Goal: Task Accomplishment & Management: Complete application form

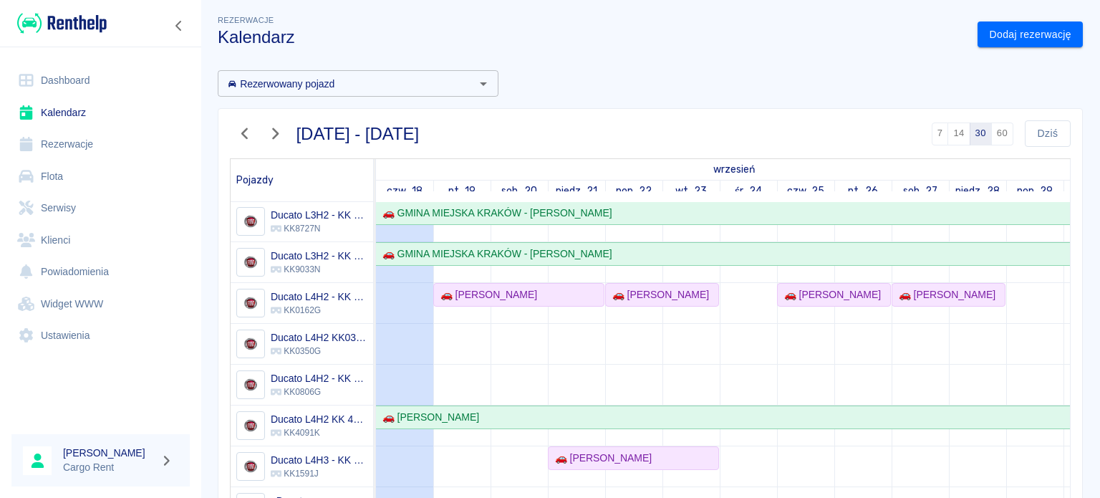
scroll to position [9, 0]
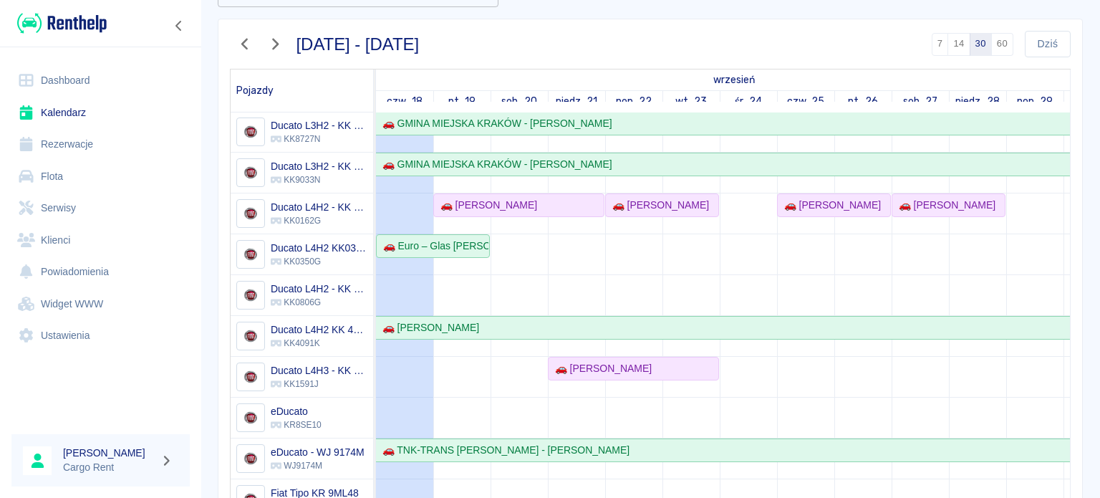
scroll to position [119, 0]
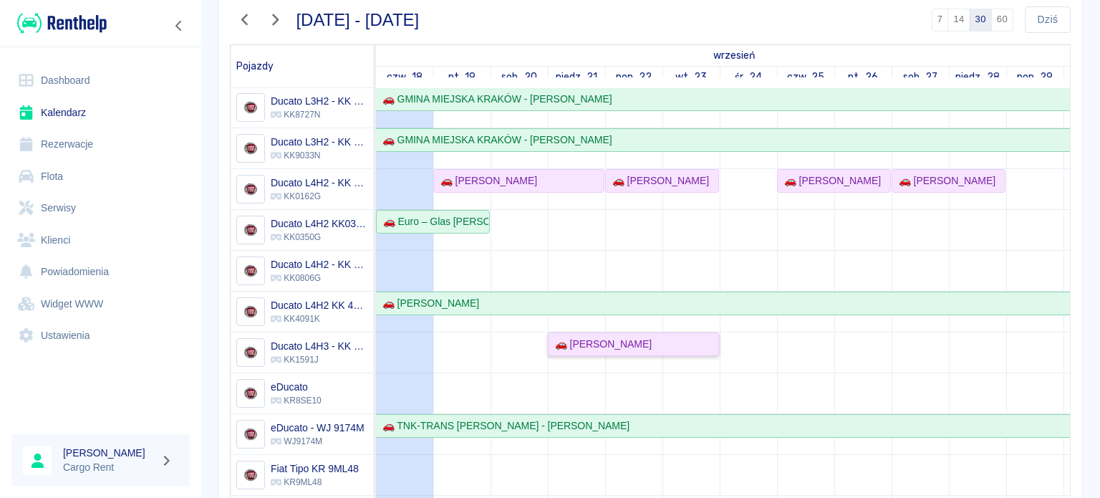
click at [610, 337] on div "🚗 Grzegorz Bajerski" at bounding box center [600, 344] width 102 height 15
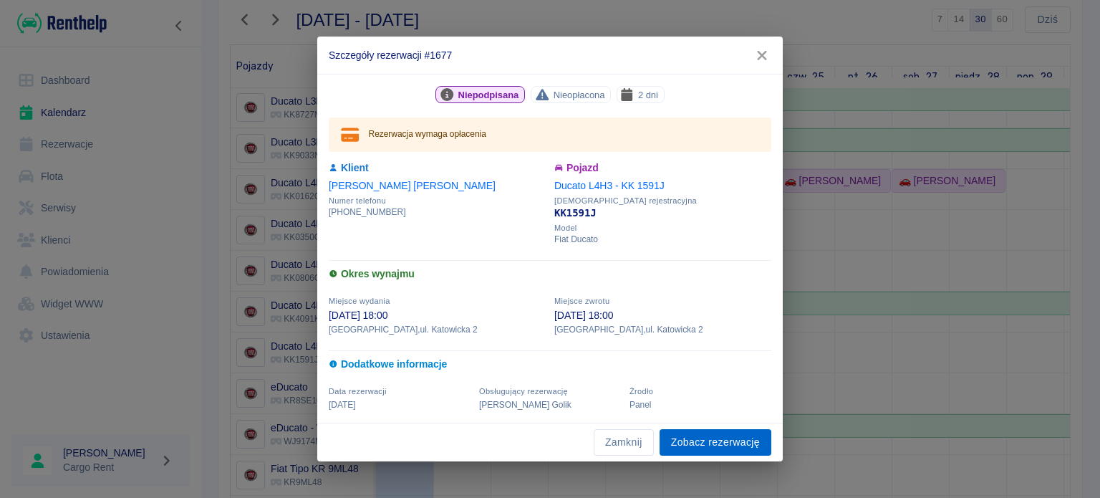
drag, startPoint x: 718, startPoint y: 446, endPoint x: 727, endPoint y: 443, distance: 9.7
click at [718, 446] on link "Zobacz rezerwację" at bounding box center [715, 442] width 112 height 26
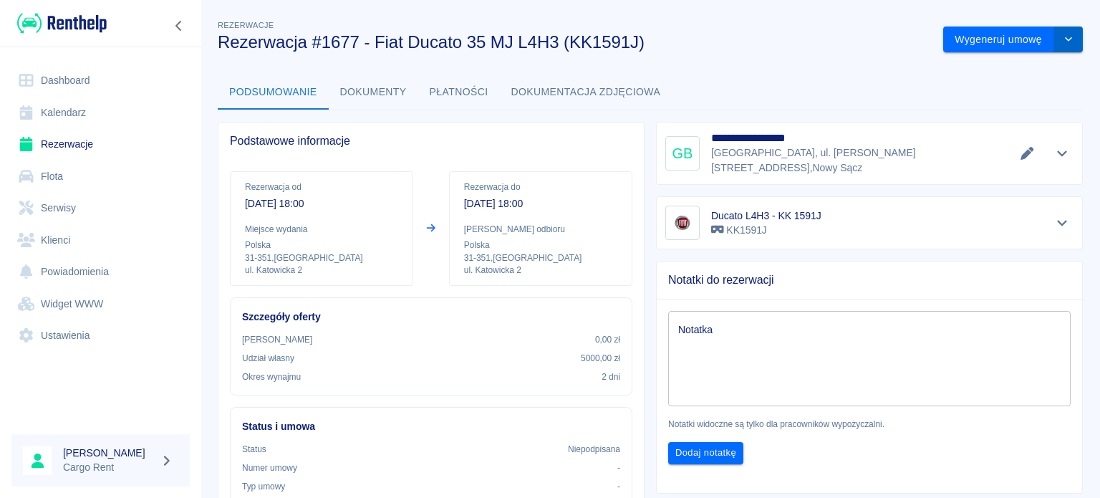
click at [1063, 35] on icon "drop-down" at bounding box center [1068, 38] width 11 height 9
click at [989, 115] on li "Anuluj rezerwację" at bounding box center [1002, 117] width 116 height 24
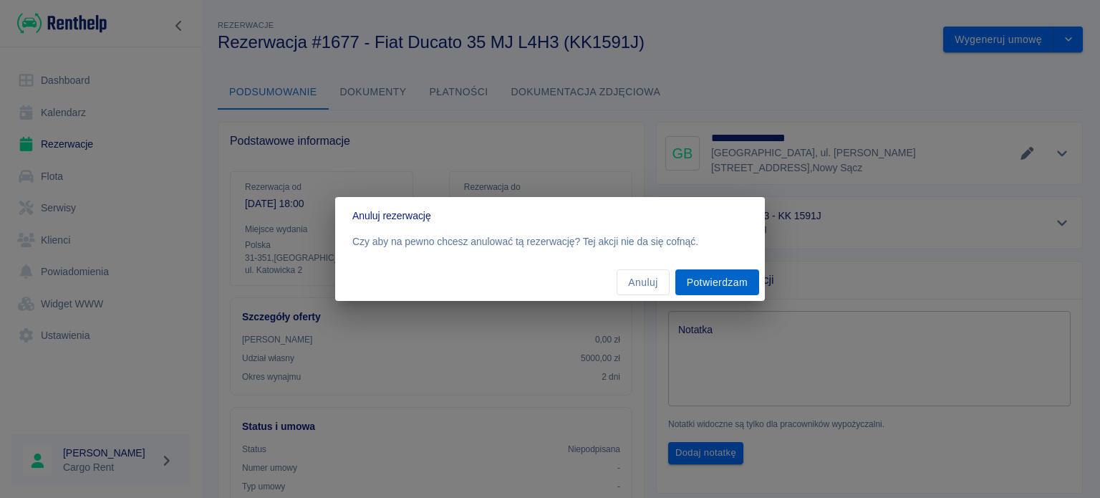
click at [736, 286] on button "Potwierdzam" at bounding box center [717, 282] width 84 height 26
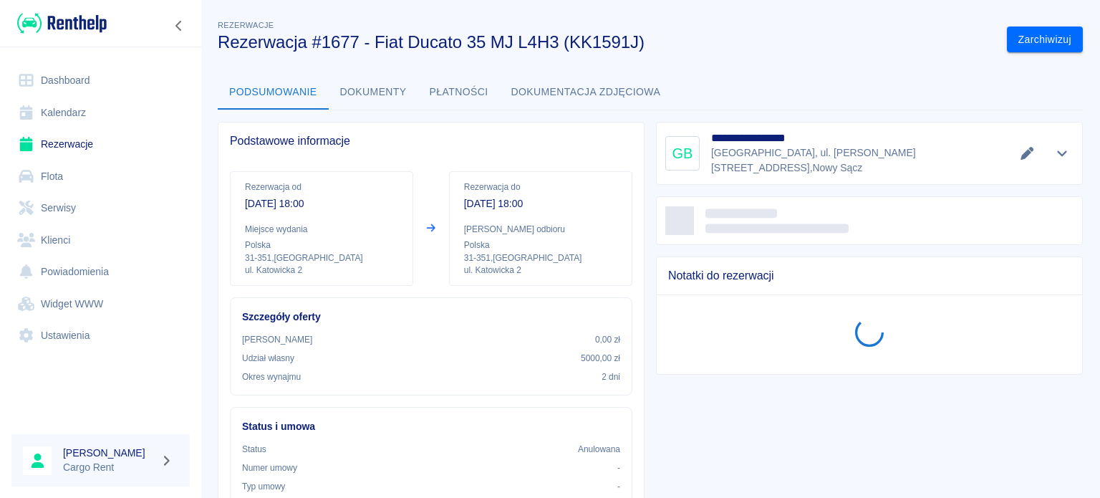
click at [54, 108] on link "Kalendarz" at bounding box center [100, 113] width 178 height 32
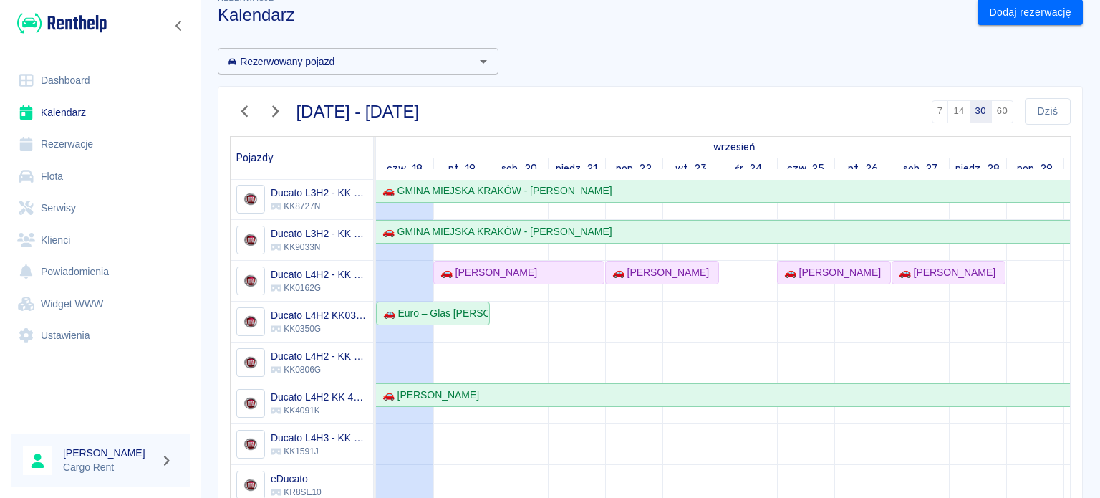
scroll to position [32, 0]
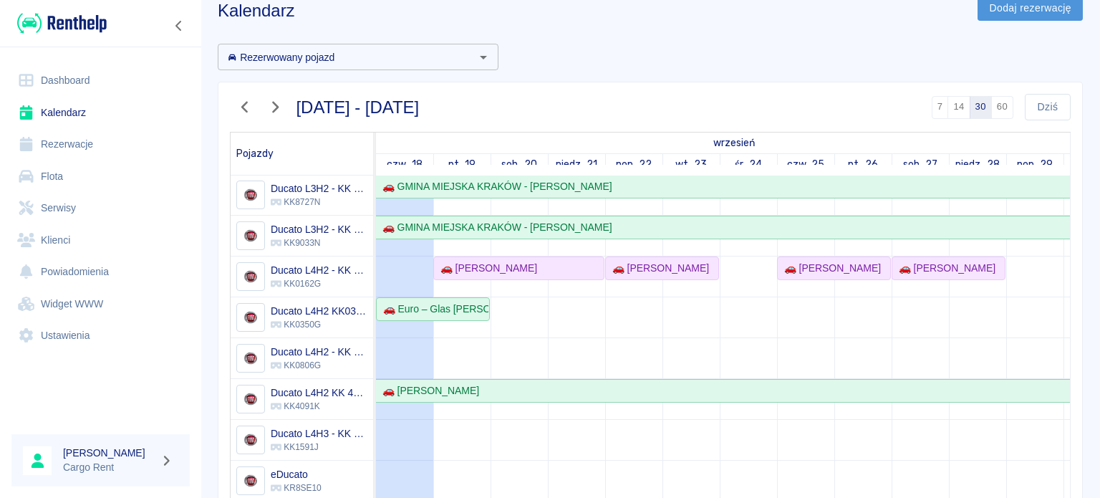
click at [992, 16] on link "Dodaj rezerwację" at bounding box center [1029, 8] width 105 height 26
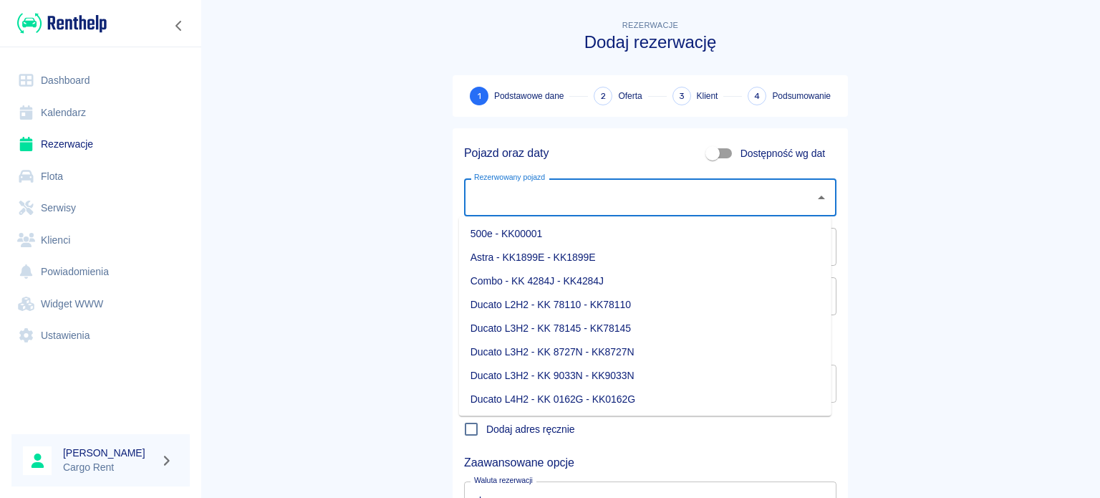
click at [558, 205] on input "Rezerwowany pojazd" at bounding box center [639, 197] width 338 height 25
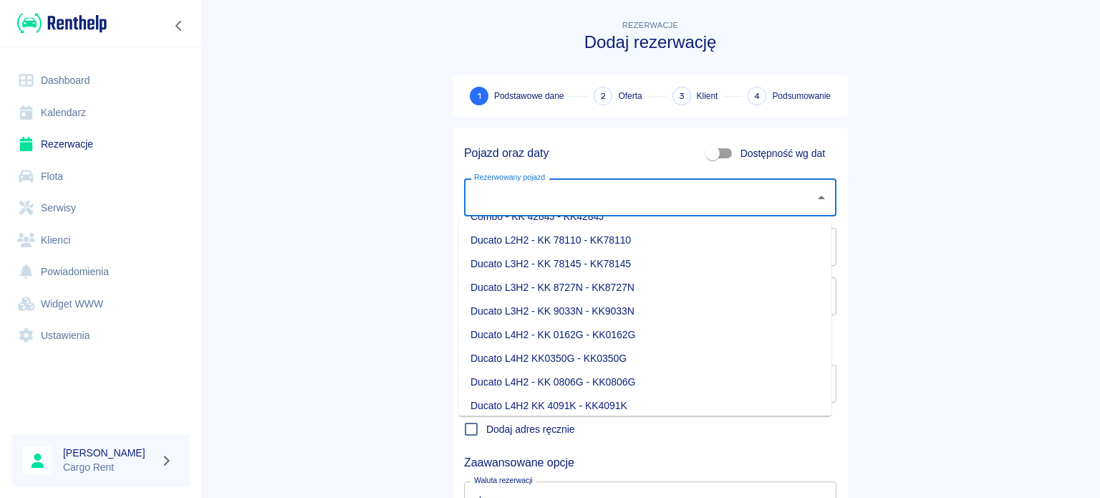
scroll to position [68, 0]
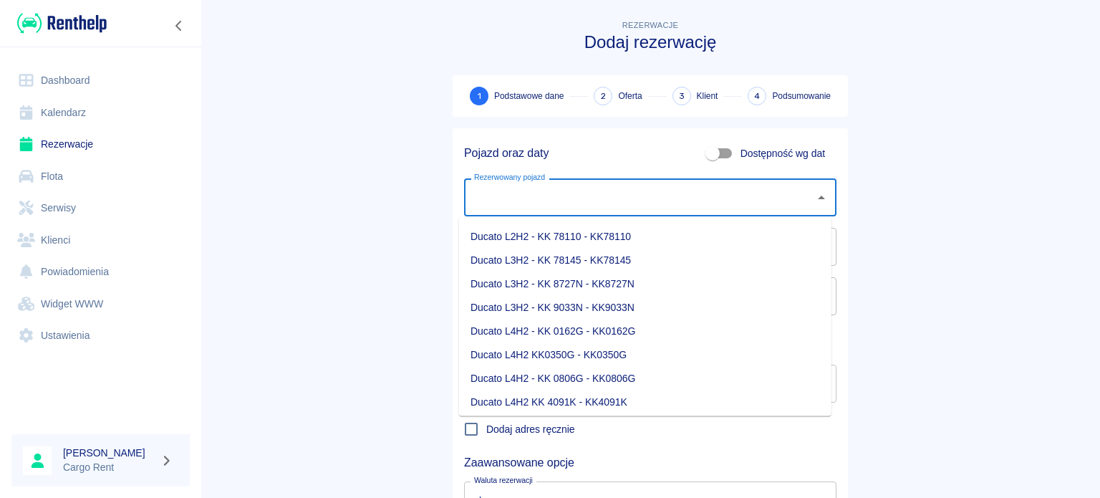
click at [591, 372] on li "Ducato L4H2 - KK 0806G - KK0806G" at bounding box center [645, 379] width 372 height 24
type input "Ducato L4H2 - KK 0806G - KK0806G"
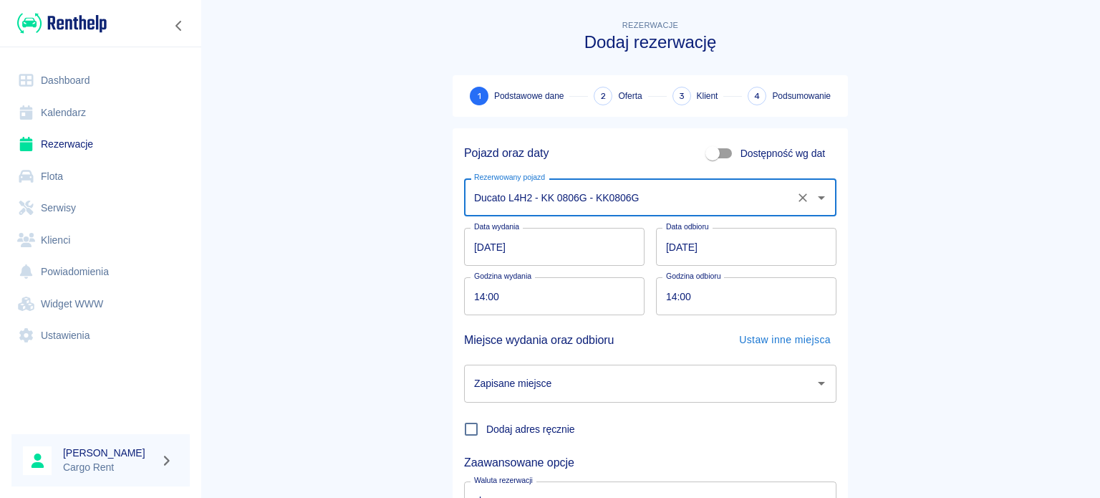
click at [475, 296] on input "14:00" at bounding box center [549, 296] width 170 height 38
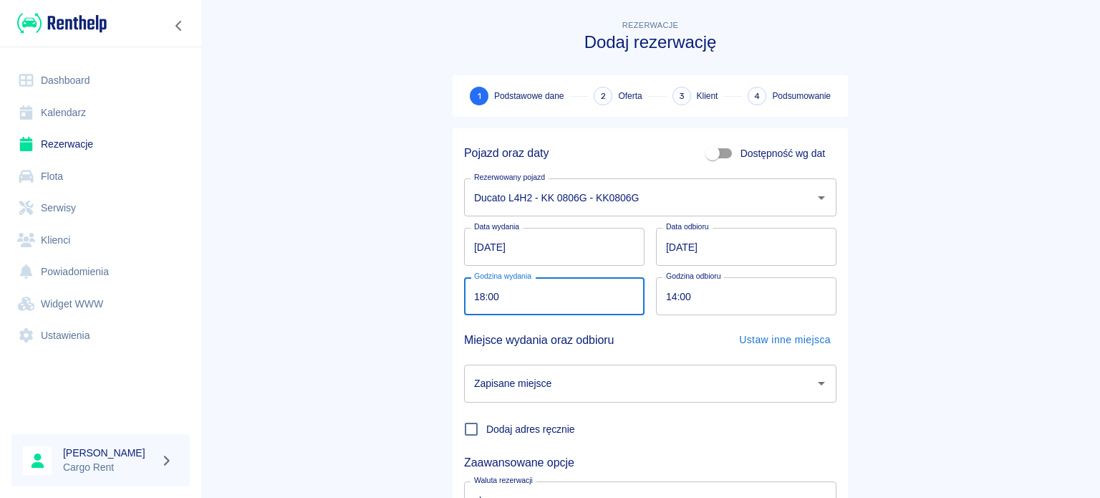
type input "18:00"
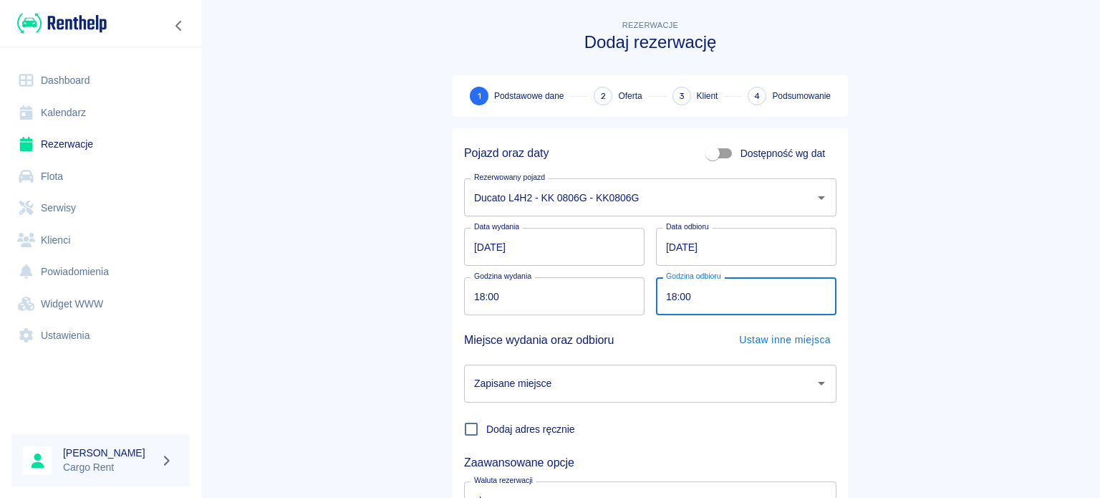
type input "18:00"
click at [394, 281] on main "Rezerwacje Dodaj rezerwację 1 Podstawowe dane 2 Oferta 3 Klient 4 Podsumowanie …" at bounding box center [649, 298] width 899 height 563
click at [594, 358] on div "Zapisane miejsce Zapisane miejsce" at bounding box center [645, 377] width 384 height 49
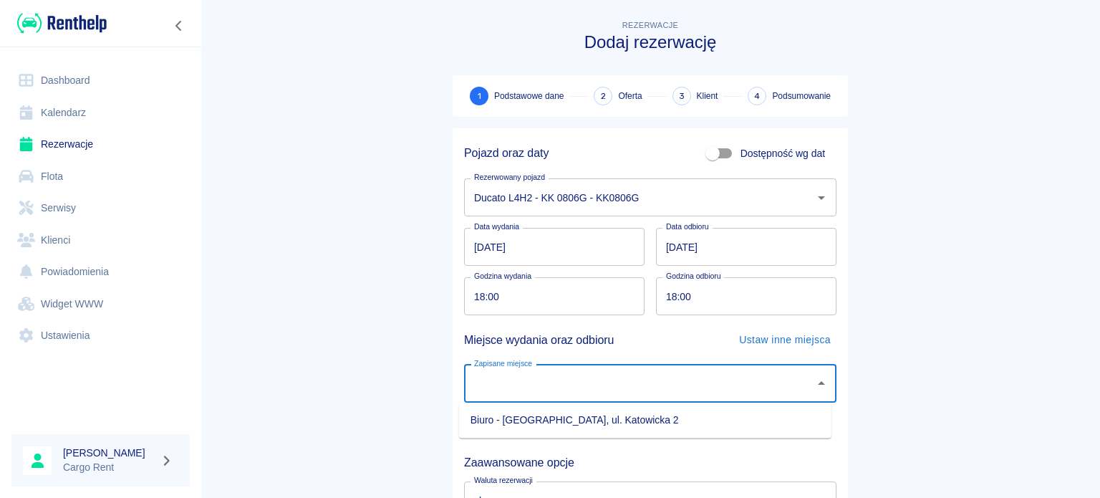
click at [601, 388] on input "Zapisane miejsce" at bounding box center [639, 383] width 338 height 25
click at [598, 419] on li "Biuro - [GEOGRAPHIC_DATA], ul. Katowicka 2" at bounding box center [645, 420] width 372 height 24
type input "Biuro - [GEOGRAPHIC_DATA], ul. Katowicka 2"
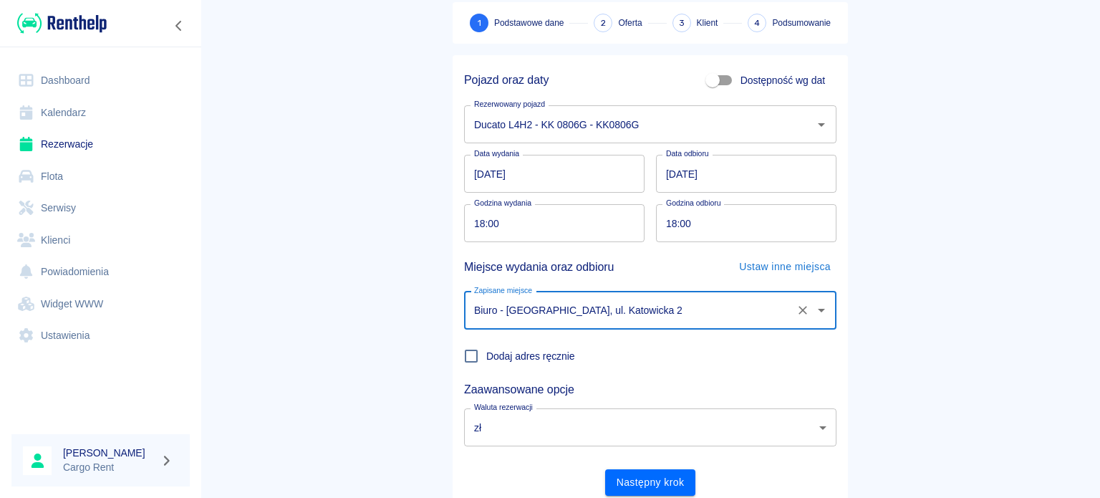
scroll to position [123, 0]
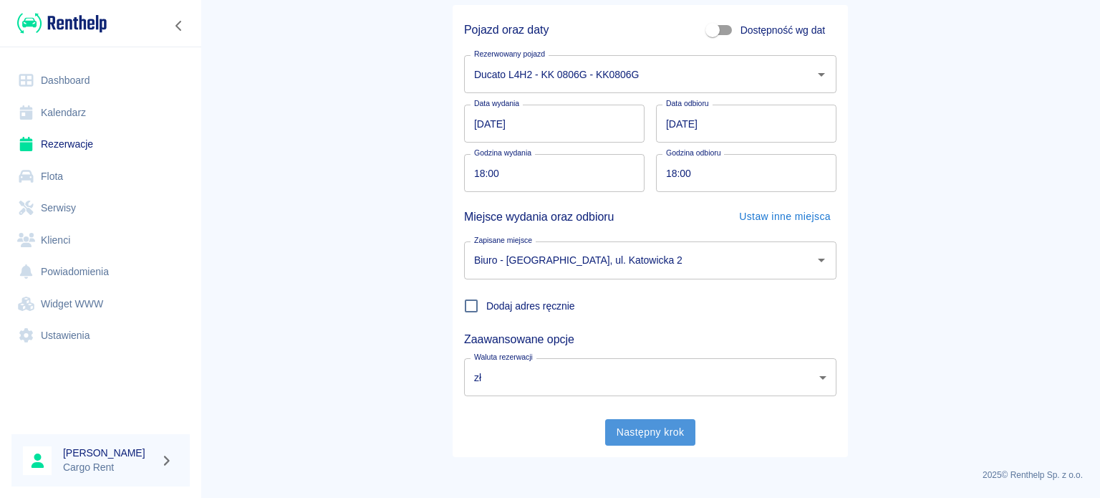
click at [627, 432] on button "Następny krok" at bounding box center [650, 432] width 91 height 26
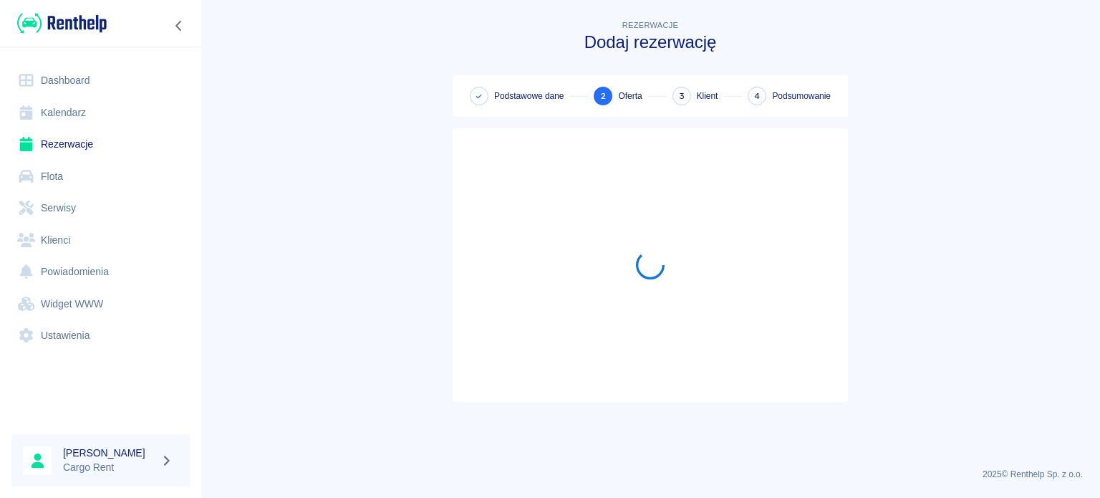
scroll to position [0, 0]
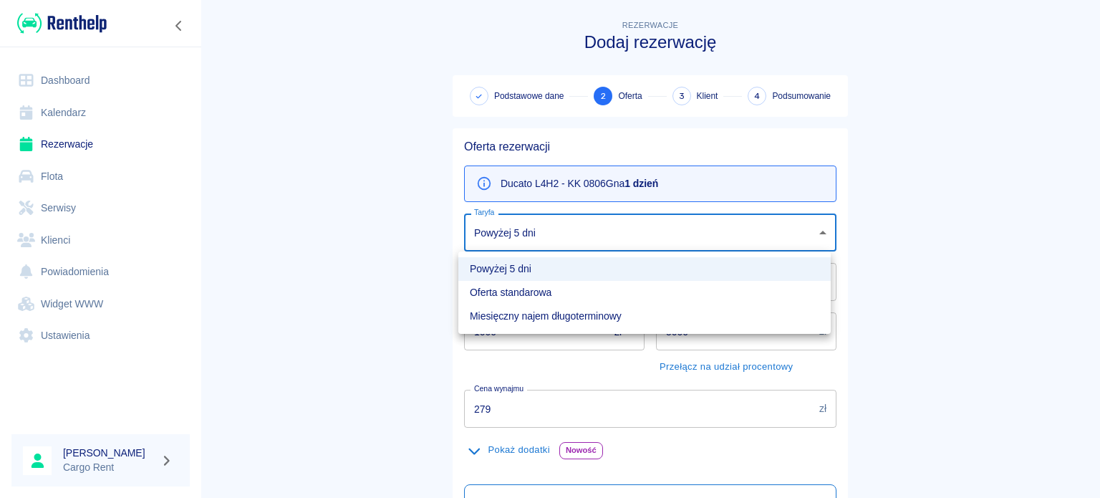
click at [543, 239] on body "Używamy plików Cookies, by zapewnić Ci najlepsze możliwe doświadczenie. Aby dow…" at bounding box center [550, 249] width 1100 height 498
click at [533, 287] on li "Oferta standarowa" at bounding box center [644, 293] width 372 height 24
type input "272a84c1-d49b-4c1a-a64c-0b744db8f802"
type input "309"
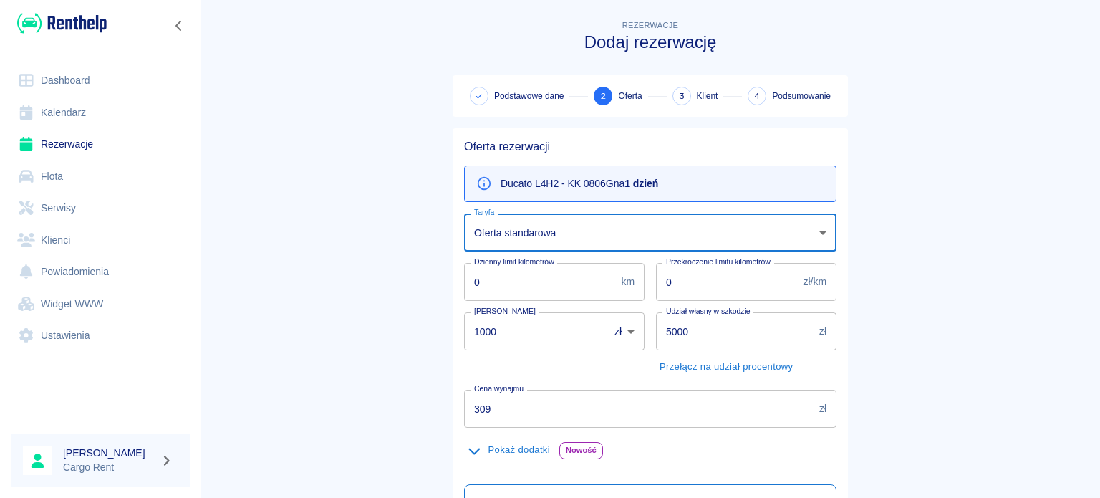
click at [319, 268] on main "Rezerwacje Dodaj rezerwację Podstawowe dane 2 Oferta 3 Klient 4 Podsumowanie Of…" at bounding box center [649, 363] width 899 height 692
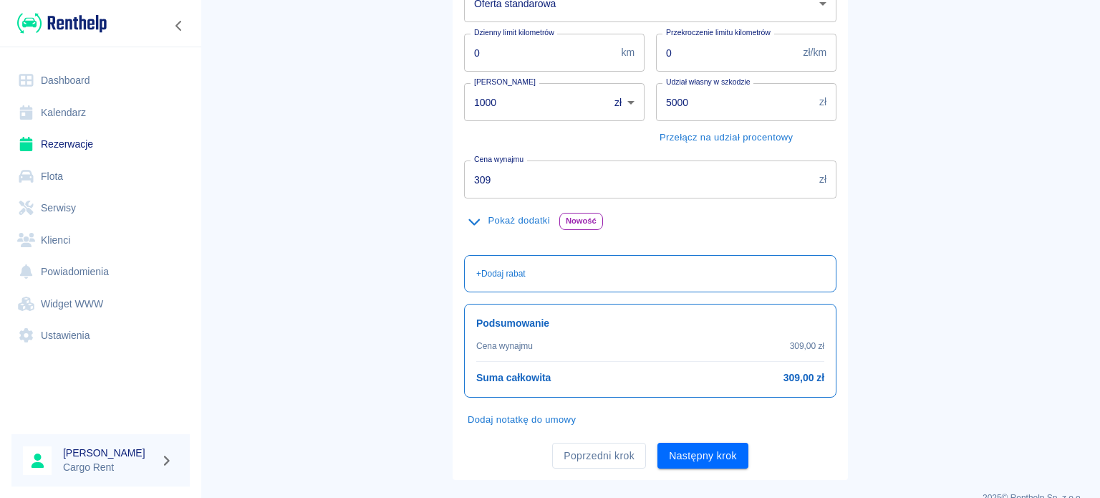
scroll to position [240, 0]
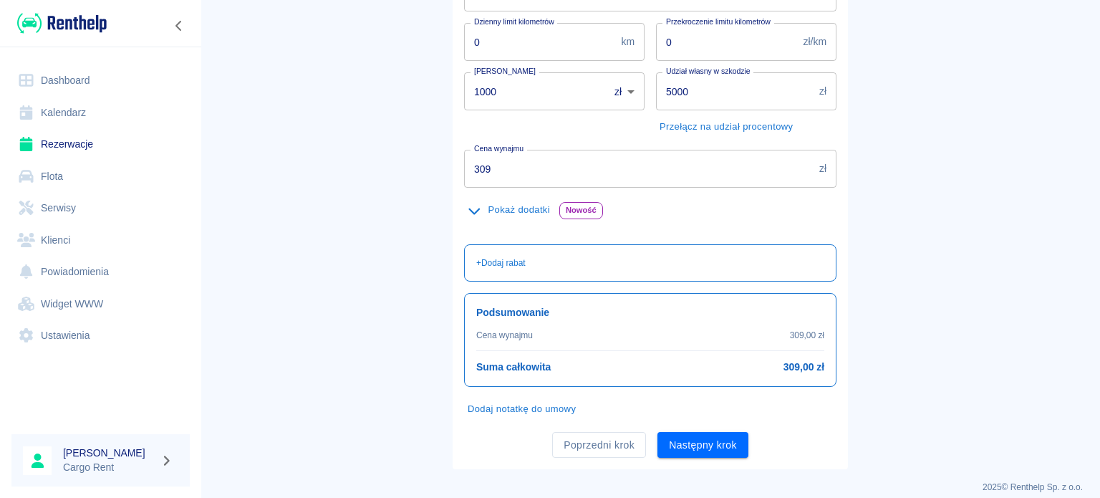
drag, startPoint x: 483, startPoint y: 74, endPoint x: 386, endPoint y: 82, distance: 97.0
click at [386, 82] on main "Rezerwacje Dodaj rezerwację Podstawowe dane 2 Oferta 3 Klient 4 Podsumowanie Of…" at bounding box center [649, 123] width 899 height 692
drag, startPoint x: 476, startPoint y: 92, endPoint x: 397, endPoint y: 97, distance: 79.6
click at [397, 97] on main "Rezerwacje Dodaj rezerwację Podstawowe dane 2 Oferta 3 Klient 4 Podsumowanie Of…" at bounding box center [649, 123] width 899 height 692
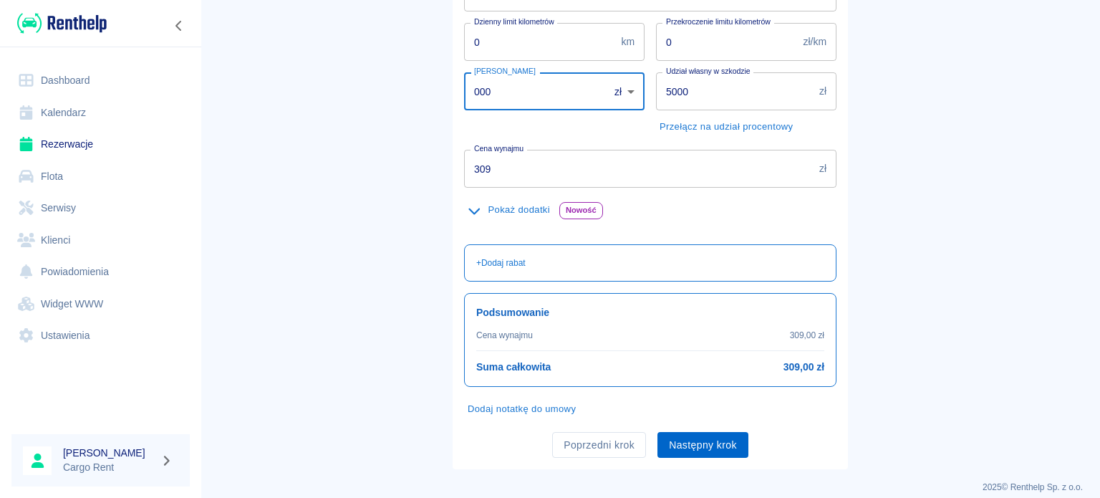
type input "000"
click at [732, 450] on button "Następny krok" at bounding box center [702, 445] width 91 height 26
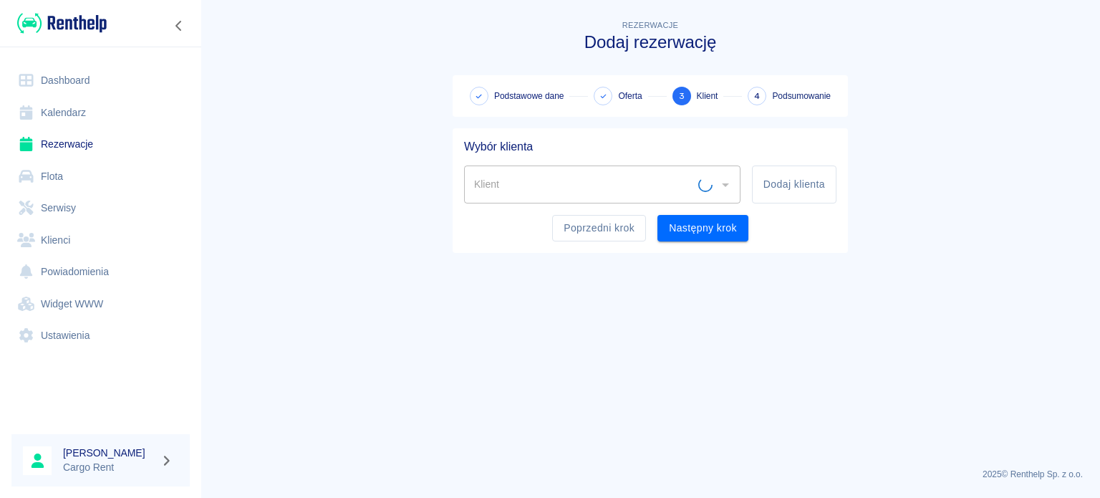
scroll to position [0, 0]
click at [650, 177] on input "Klient" at bounding box center [591, 184] width 242 height 25
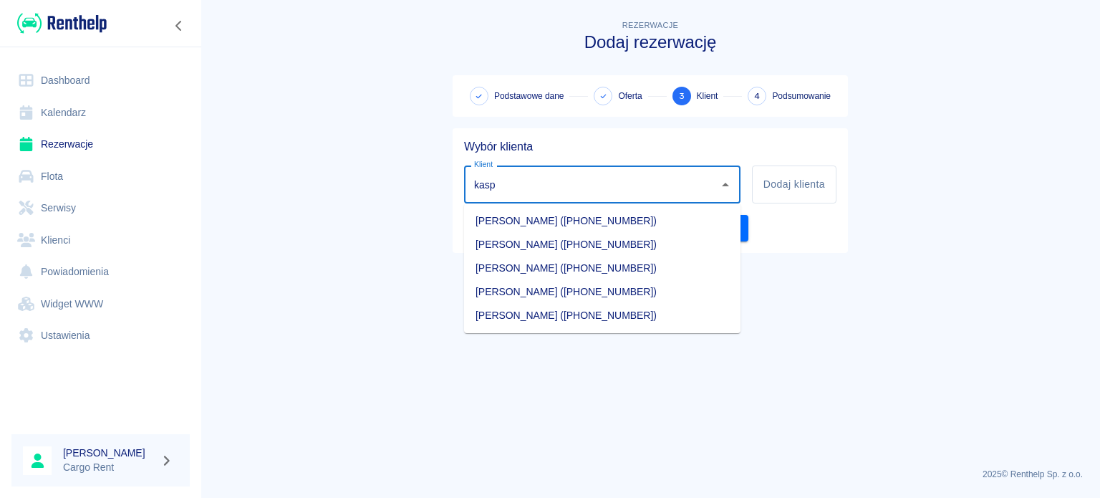
click at [634, 211] on li "[PERSON_NAME] ([PHONE_NUMBER])" at bounding box center [602, 221] width 276 height 24
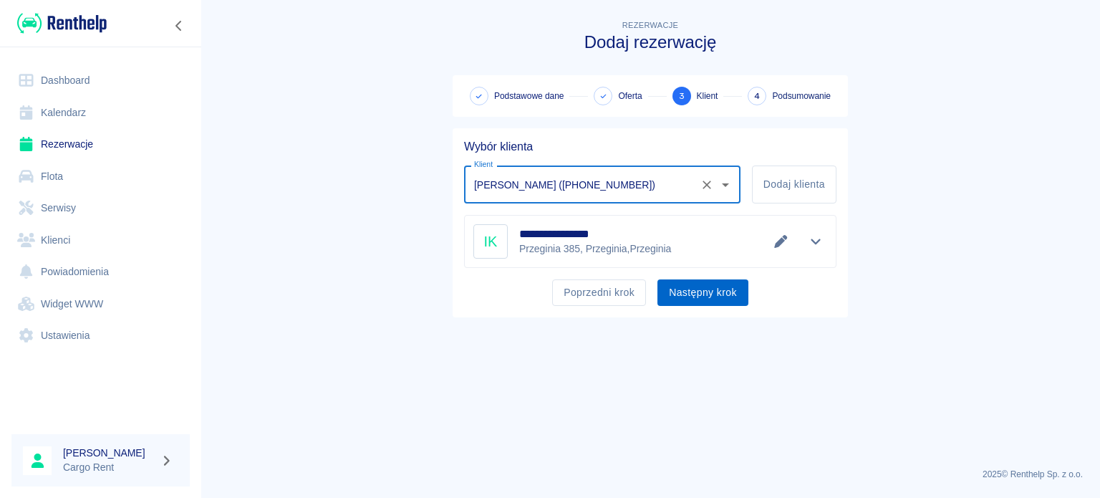
type input "[PERSON_NAME] ([PHONE_NUMBER])"
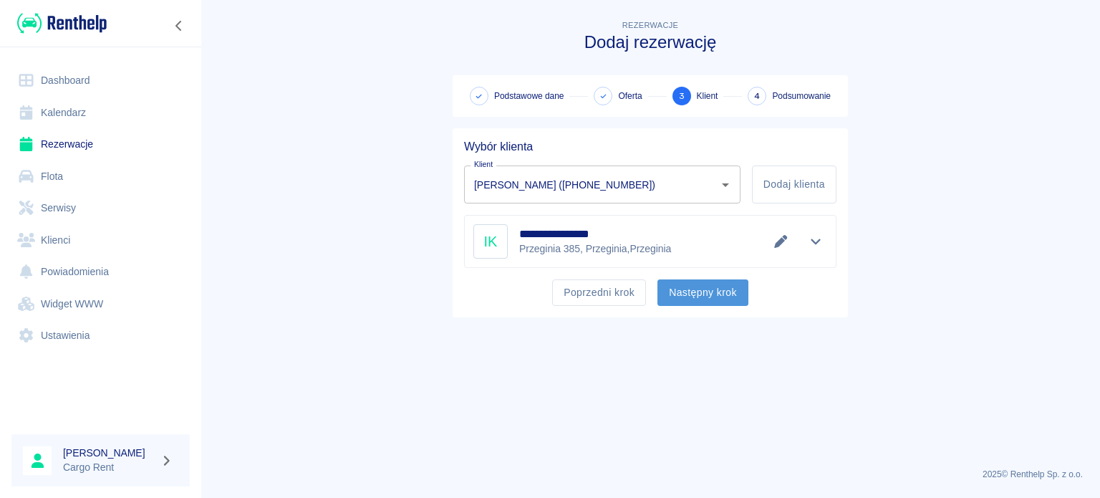
click at [692, 289] on button "Następny krok" at bounding box center [702, 292] width 91 height 26
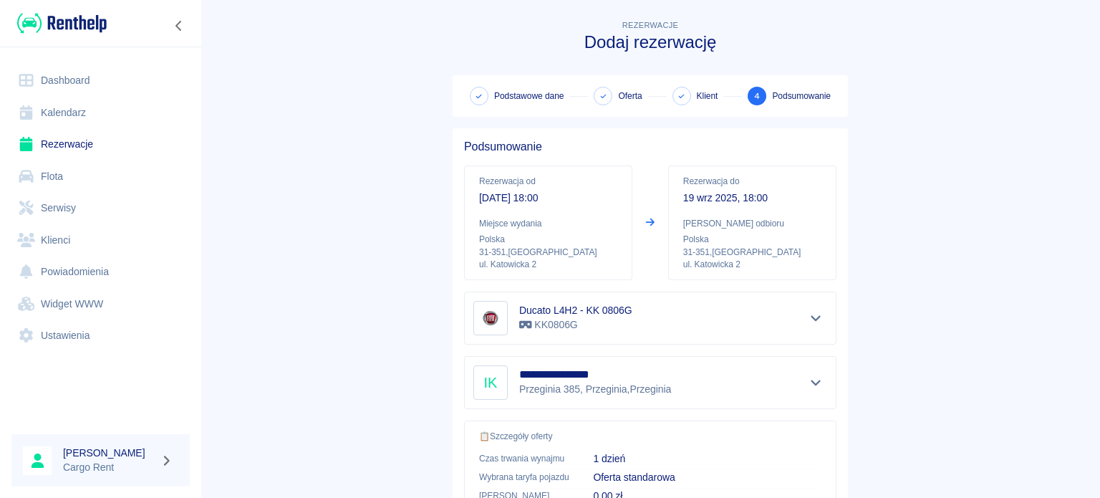
scroll to position [272, 0]
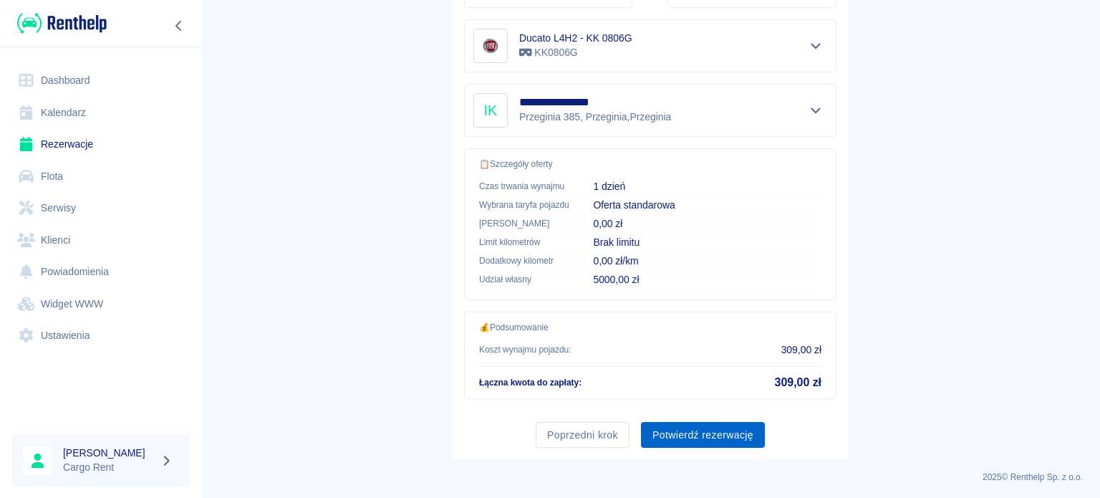
click at [695, 437] on button "Potwierdź rezerwację" at bounding box center [703, 435] width 124 height 26
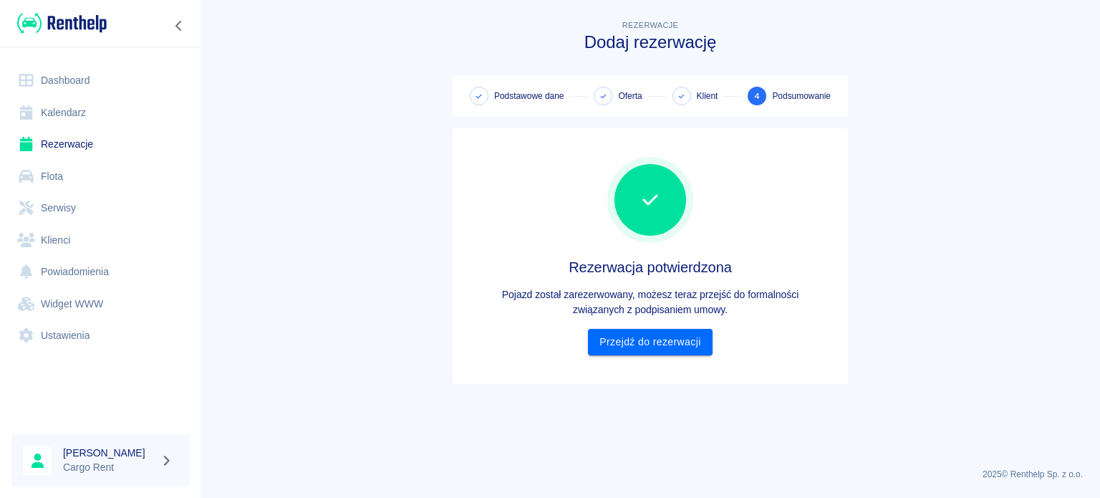
click at [40, 105] on link "Kalendarz" at bounding box center [100, 113] width 178 height 32
